Goal: Share content

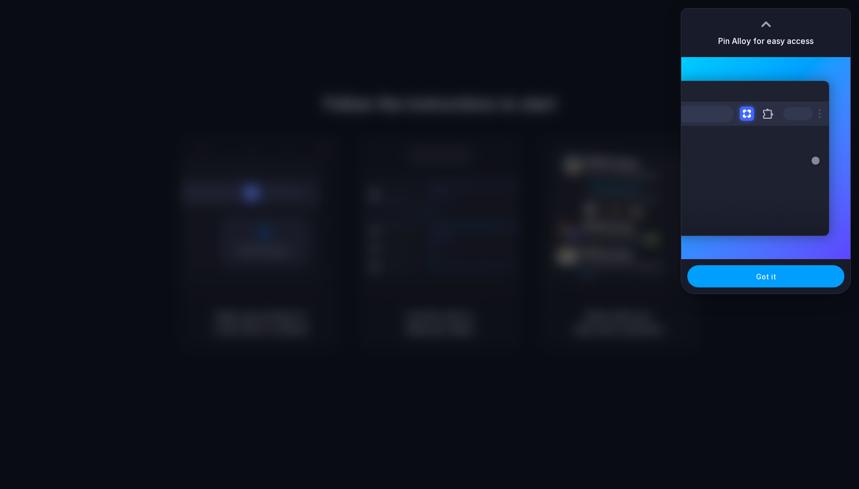
click at [786, 280] on button "Got it" at bounding box center [765, 276] width 157 height 22
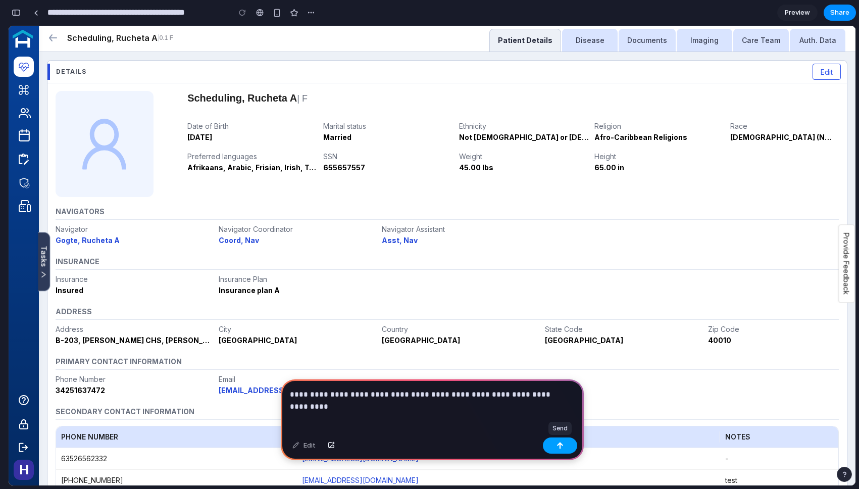
drag, startPoint x: 562, startPoint y: 446, endPoint x: 528, endPoint y: 346, distance: 106.2
click at [562, 446] on div "button" at bounding box center [559, 445] width 7 height 7
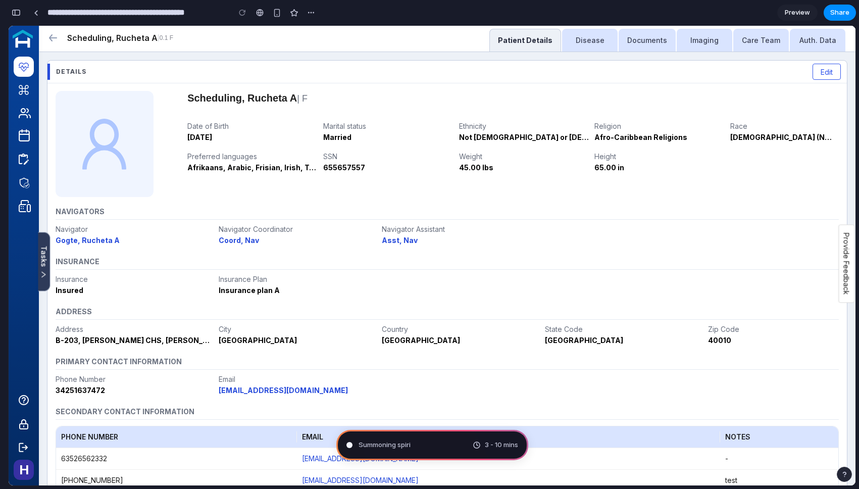
type input "**********"
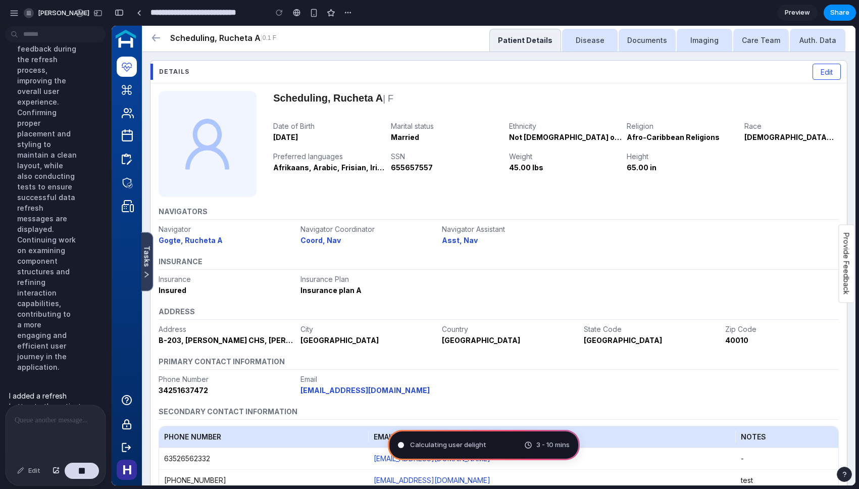
scroll to position [9, 0]
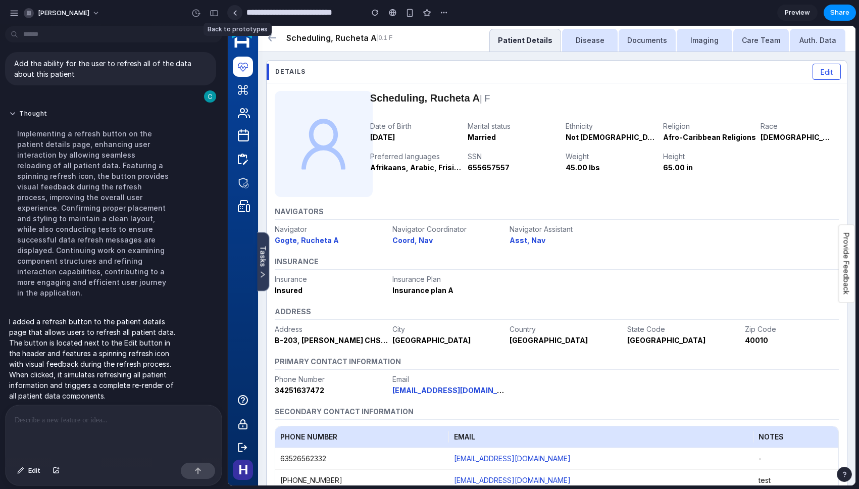
click at [235, 11] on div at bounding box center [235, 13] width 5 height 6
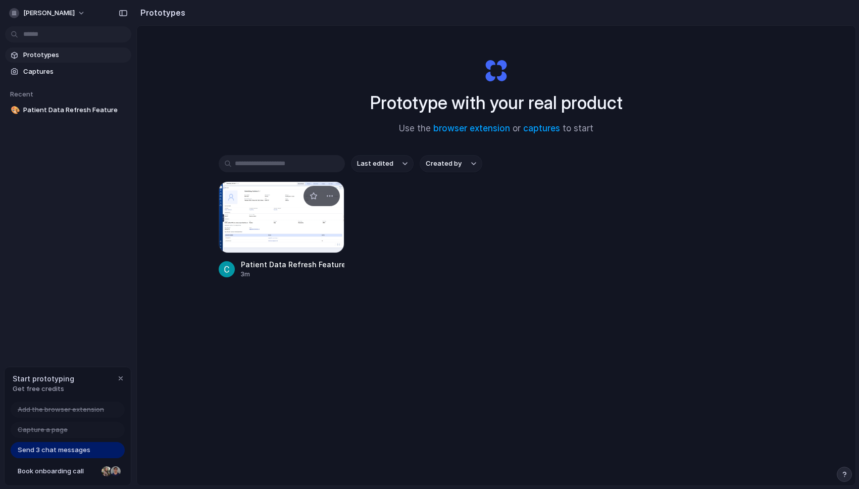
click at [297, 229] on div at bounding box center [282, 217] width 126 height 72
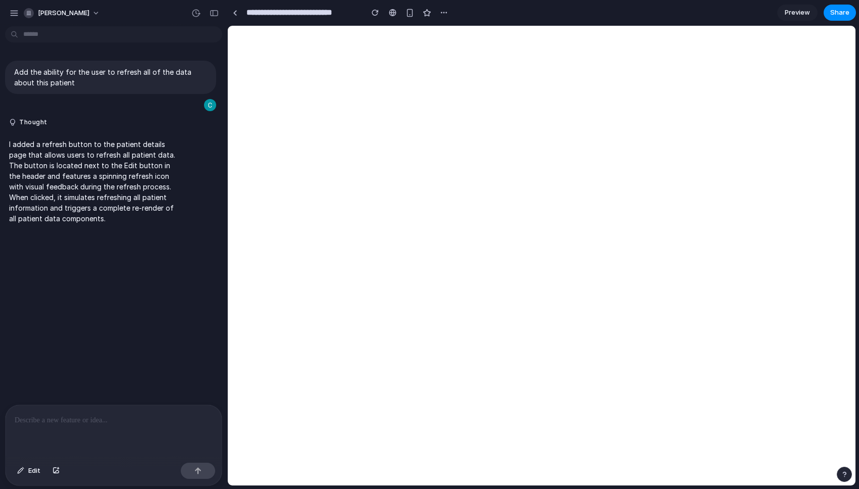
click at [803, 15] on span "Preview" at bounding box center [797, 13] width 25 height 10
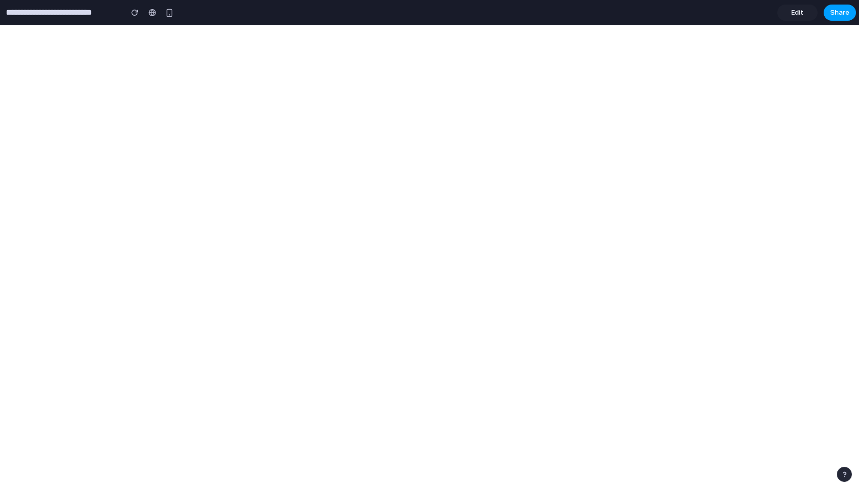
click at [835, 15] on span "Share" at bounding box center [839, 13] width 19 height 10
